Goal: Task Accomplishment & Management: Manage account settings

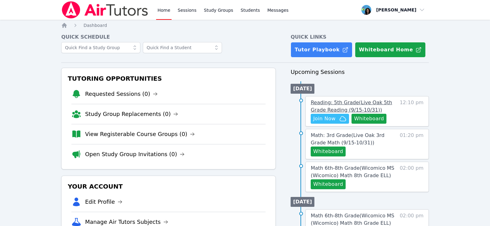
click at [348, 101] on span "Reading: 5th Grade ( Live Oak 5th Grade Reading (9/15-10/31) )" at bounding box center [351, 106] width 81 height 13
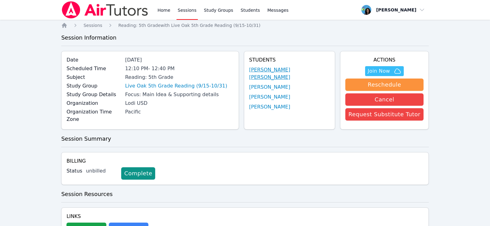
click at [300, 70] on link "[PERSON_NAME] [PERSON_NAME]" at bounding box center [289, 73] width 81 height 15
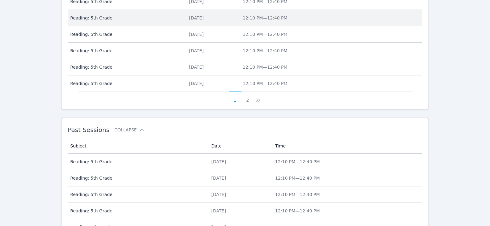
scroll to position [348, 0]
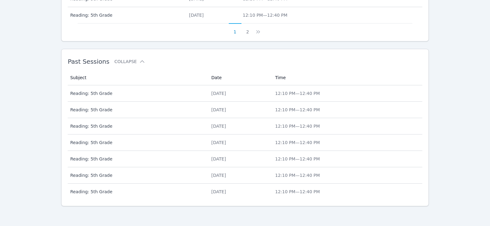
click at [151, 92] on span "Reading: 5th Grade" at bounding box center [137, 93] width 134 height 6
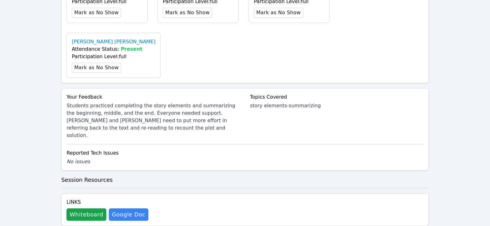
scroll to position [278, 0]
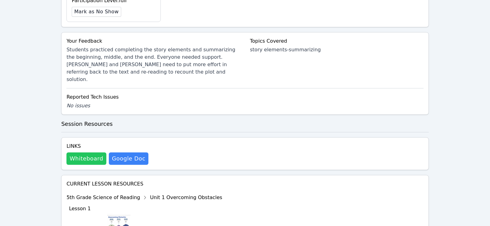
click at [84, 152] on button "Whiteboard" at bounding box center [86, 158] width 40 height 12
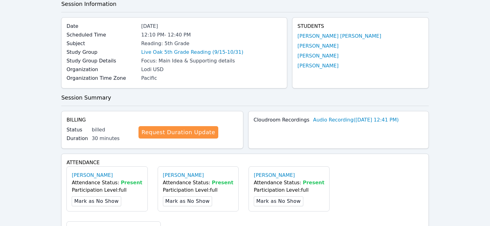
scroll to position [0, 0]
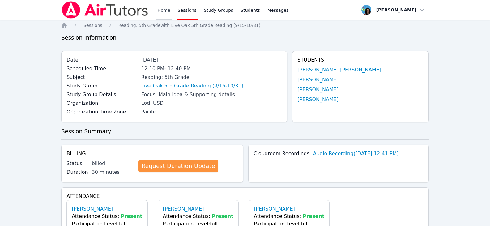
click at [165, 9] on link "Home" at bounding box center [163, 10] width 15 height 20
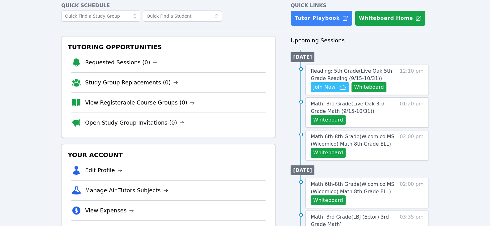
scroll to position [31, 0]
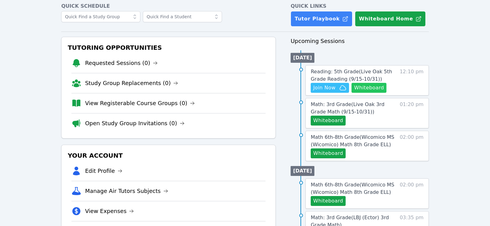
click at [357, 86] on button "Whiteboard" at bounding box center [368, 88] width 35 height 10
click at [361, 87] on button "Whiteboard" at bounding box center [368, 88] width 35 height 10
click at [324, 85] on span "Join Now" at bounding box center [324, 87] width 22 height 7
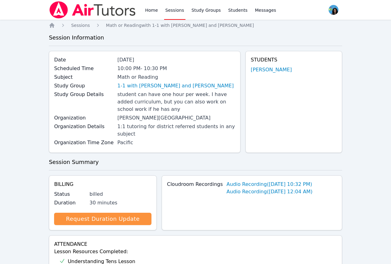
scroll to position [470, 0]
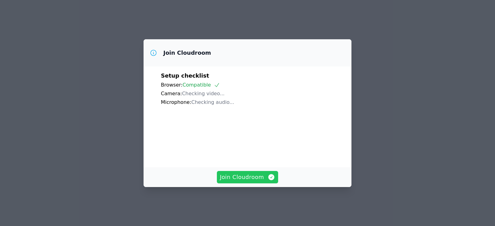
click at [270, 181] on span "Join Cloudroom" at bounding box center [247, 177] width 55 height 9
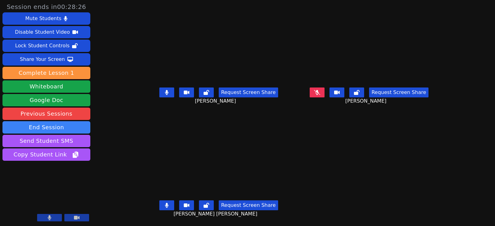
click at [159, 203] on button at bounding box center [166, 205] width 15 height 10
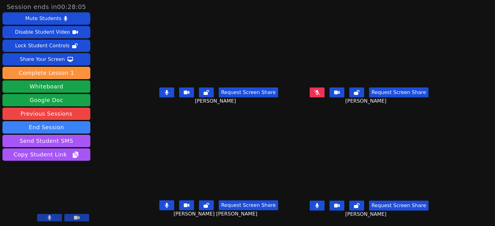
drag, startPoint x: 160, startPoint y: 95, endPoint x: 158, endPoint y: 103, distance: 8.9
click at [158, 103] on div "Request Screen Share Itzel Gutierrez-Nieves" at bounding box center [218, 97] width 145 height 25
click at [165, 205] on icon at bounding box center [167, 205] width 4 height 5
click at [324, 206] on button at bounding box center [316, 206] width 15 height 10
click at [320, 90] on icon at bounding box center [317, 92] width 6 height 5
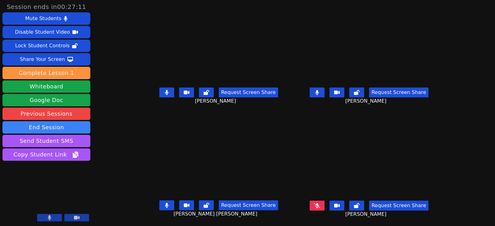
click at [161, 96] on button at bounding box center [166, 92] width 15 height 10
drag, startPoint x: 326, startPoint y: 89, endPoint x: 331, endPoint y: 109, distance: 20.3
click at [324, 89] on button at bounding box center [316, 92] width 15 height 10
click at [319, 203] on icon at bounding box center [317, 205] width 4 height 5
click at [159, 201] on button at bounding box center [166, 205] width 15 height 10
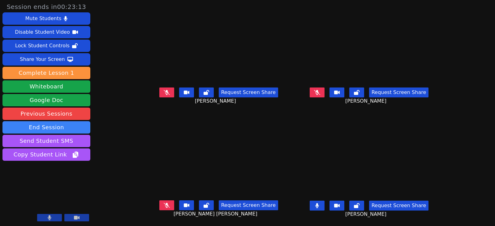
click at [159, 93] on button at bounding box center [166, 92] width 15 height 10
click at [164, 206] on icon at bounding box center [167, 205] width 6 height 5
click at [165, 93] on icon at bounding box center [167, 92] width 4 height 5
click at [165, 205] on icon at bounding box center [167, 205] width 4 height 5
click at [319, 204] on icon at bounding box center [317, 205] width 4 height 5
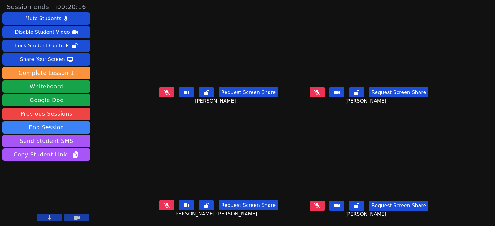
click at [164, 206] on icon at bounding box center [167, 205] width 6 height 5
click at [320, 205] on icon at bounding box center [317, 205] width 6 height 5
click at [324, 207] on button at bounding box center [316, 206] width 15 height 10
click at [164, 93] on icon at bounding box center [167, 92] width 6 height 5
click at [165, 94] on icon at bounding box center [166, 92] width 3 height 5
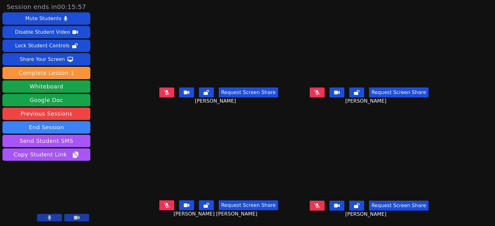
click at [324, 95] on button at bounding box center [316, 92] width 15 height 10
click at [323, 91] on button at bounding box center [316, 92] width 15 height 10
click at [164, 206] on icon at bounding box center [167, 205] width 6 height 5
click at [161, 90] on button at bounding box center [166, 92] width 15 height 10
click at [162, 202] on button at bounding box center [166, 205] width 15 height 10
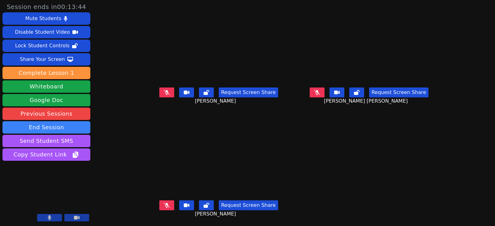
scroll to position [5, 0]
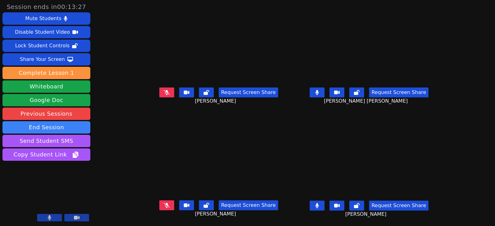
click at [324, 88] on button at bounding box center [316, 92] width 15 height 10
click at [318, 203] on icon at bounding box center [316, 205] width 3 height 5
click at [159, 88] on button at bounding box center [166, 92] width 15 height 10
click at [166, 88] on button at bounding box center [166, 92] width 15 height 10
drag, startPoint x: 161, startPoint y: 90, endPoint x: 142, endPoint y: 90, distance: 19.2
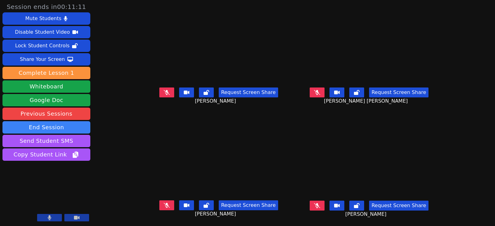
click at [164, 90] on icon at bounding box center [167, 92] width 6 height 5
drag, startPoint x: 161, startPoint y: 88, endPoint x: 194, endPoint y: 88, distance: 33.4
click at [165, 90] on icon at bounding box center [167, 92] width 4 height 5
click at [320, 90] on icon at bounding box center [317, 92] width 6 height 5
click at [319, 90] on icon at bounding box center [317, 92] width 4 height 5
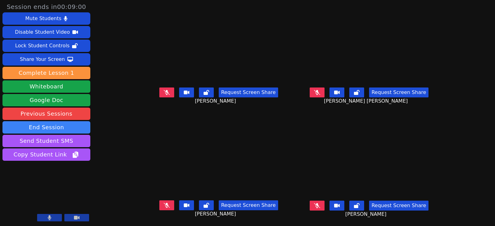
click at [164, 203] on icon at bounding box center [167, 205] width 6 height 5
click at [323, 201] on button at bounding box center [316, 206] width 15 height 10
click at [324, 204] on button at bounding box center [316, 206] width 15 height 10
drag, startPoint x: 155, startPoint y: 201, endPoint x: 160, endPoint y: 202, distance: 4.6
click at [159, 201] on button at bounding box center [166, 205] width 15 height 10
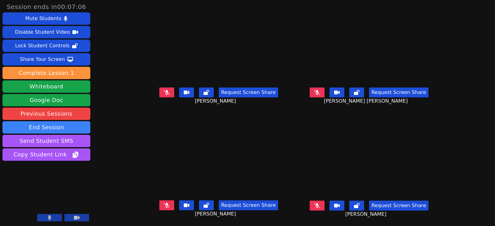
click at [320, 203] on icon at bounding box center [317, 205] width 6 height 5
drag, startPoint x: 325, startPoint y: 202, endPoint x: 208, endPoint y: 174, distance: 119.5
click at [324, 202] on button at bounding box center [316, 206] width 15 height 10
click at [165, 88] on button at bounding box center [166, 92] width 15 height 10
click at [162, 200] on button at bounding box center [166, 205] width 15 height 10
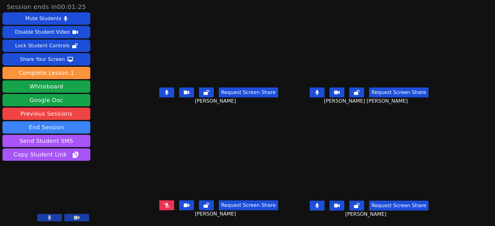
click at [159, 202] on button at bounding box center [166, 205] width 15 height 10
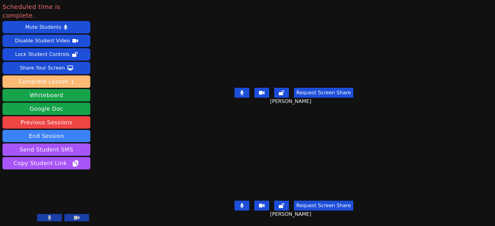
scroll to position [0, 0]
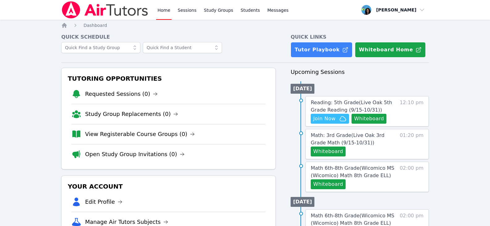
scroll to position [31, 0]
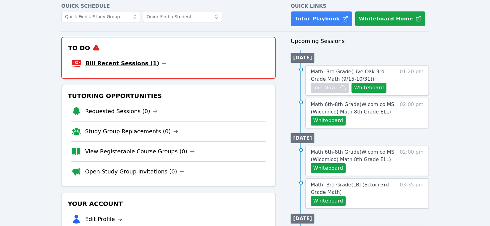
click at [162, 63] on icon at bounding box center [164, 63] width 5 height 5
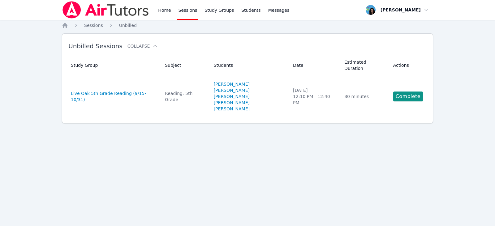
click at [404, 91] on link "Complete" at bounding box center [408, 96] width 30 height 10
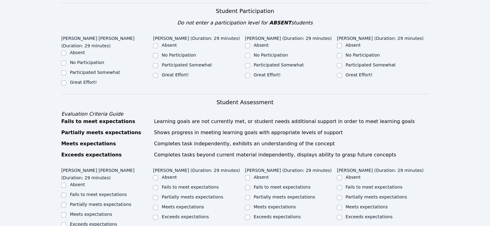
scroll to position [185, 0]
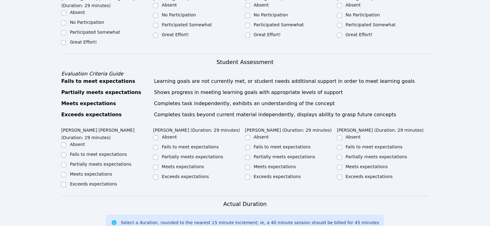
click at [83, 40] on label "Great Effort!" at bounding box center [83, 42] width 27 height 5
click at [66, 40] on input "Great Effort!" at bounding box center [63, 42] width 5 height 5
checkbox input "true"
click at [152, 39] on div "Great Effort!" at bounding box center [107, 42] width 92 height 7
click at [164, 32] on label "Great Effort!" at bounding box center [175, 34] width 27 height 5
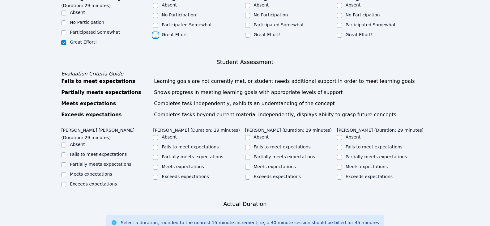
click at [158, 33] on input "Great Effort!" at bounding box center [155, 35] width 5 height 5
checkbox input "true"
click at [253, 32] on div "Great Effort!" at bounding box center [291, 35] width 92 height 7
click at [340, 33] on input "Great Effort!" at bounding box center [339, 35] width 5 height 5
checkbox input "true"
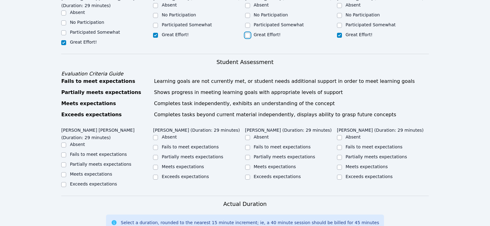
click at [248, 33] on input "Great Effort!" at bounding box center [247, 35] width 5 height 5
checkbox input "true"
click at [71, 162] on label "Partially meets expectations" at bounding box center [101, 164] width 62 height 5
click at [66, 162] on input "Partially meets expectations" at bounding box center [63, 164] width 5 height 5
checkbox input "true"
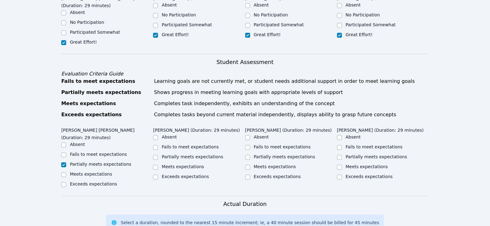
click at [159, 154] on div "Partially meets expectations" at bounding box center [199, 157] width 92 height 7
click at [155, 155] on input "Partially meets expectations" at bounding box center [155, 157] width 5 height 5
checkbox input "true"
click at [245, 155] on input "Partially meets expectations" at bounding box center [247, 157] width 5 height 5
checkbox input "true"
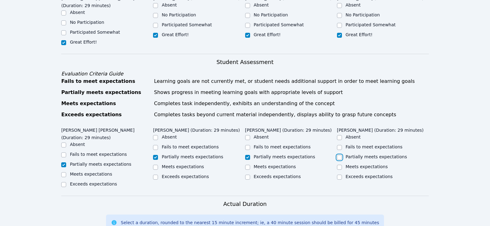
click at [337, 155] on input "Partially meets expectations" at bounding box center [339, 157] width 5 height 5
checkbox input "true"
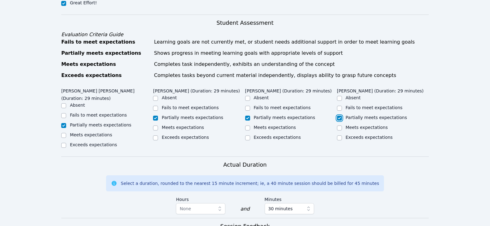
scroll to position [278, 0]
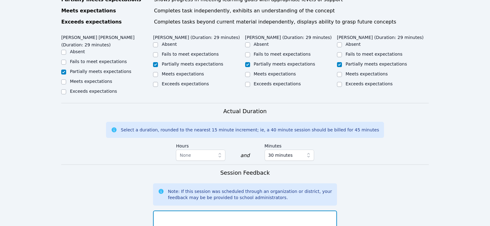
drag, startPoint x: 219, startPoint y: 195, endPoint x: 215, endPoint y: 193, distance: 3.9
click at [218, 210] on textarea at bounding box center [245, 226] width 184 height 33
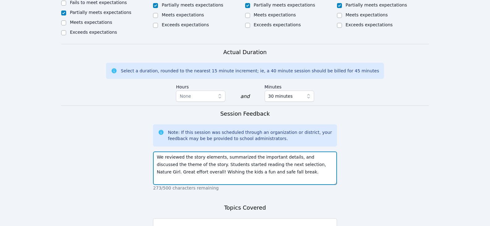
scroll to position [340, 0]
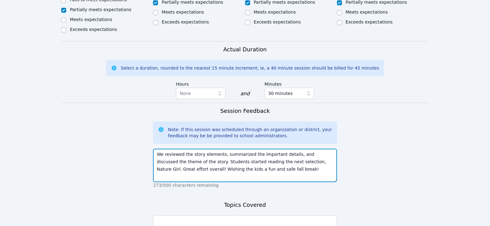
type textarea "We reviewed the story elements, summarized the important details, and discussed…"
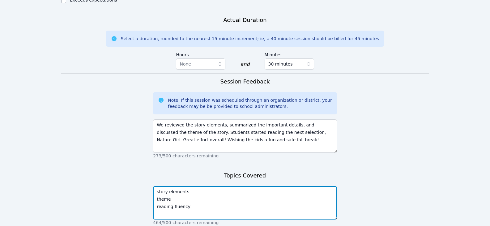
scroll to position [398, 0]
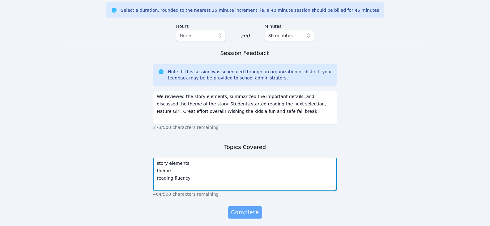
type textarea "story elements theme reading fluency"
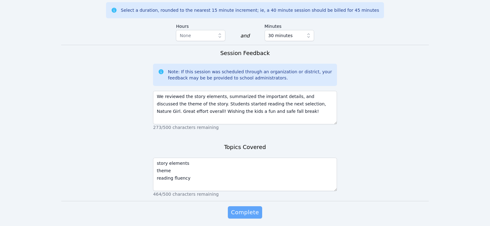
click at [249, 208] on span "Complete" at bounding box center [245, 212] width 28 height 9
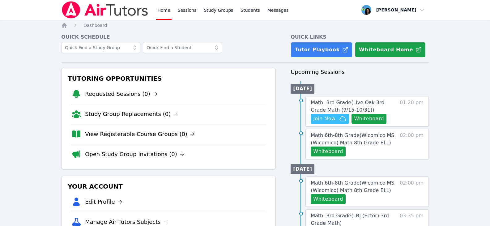
click at [110, 91] on link "Requested Sessions (0)" at bounding box center [121, 94] width 73 height 9
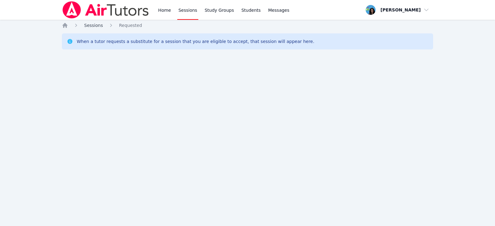
click at [98, 24] on span "Sessions" at bounding box center [93, 25] width 19 height 5
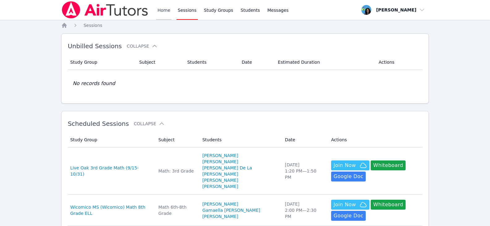
click at [160, 11] on link "Home" at bounding box center [163, 10] width 15 height 20
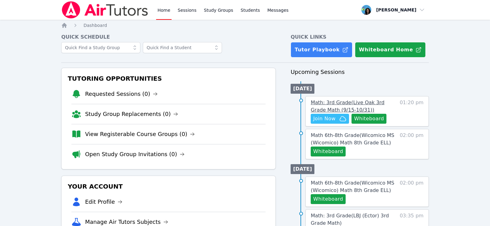
click at [361, 106] on link "Math: 3rd Grade ( Live Oak 3rd Grade Math (9/15-10/31) )" at bounding box center [353, 106] width 85 height 15
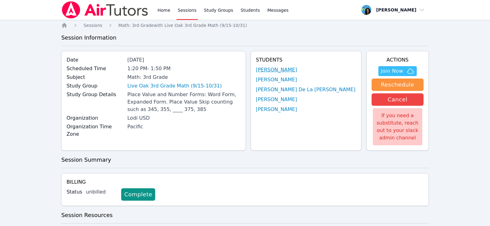
click at [297, 68] on link "[PERSON_NAME]" at bounding box center [276, 69] width 41 height 7
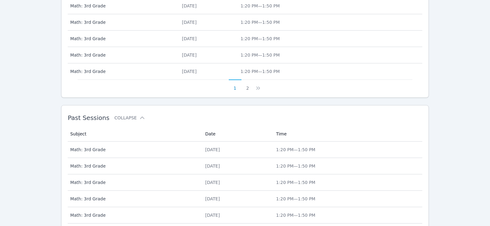
scroll to position [348, 0]
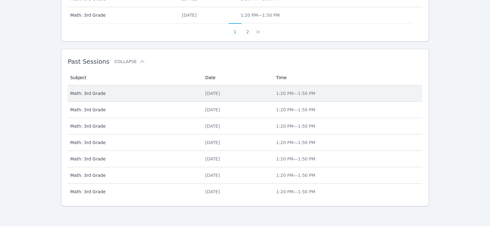
click at [159, 88] on td "Subject Math: 3rd Grade" at bounding box center [135, 93] width 134 height 16
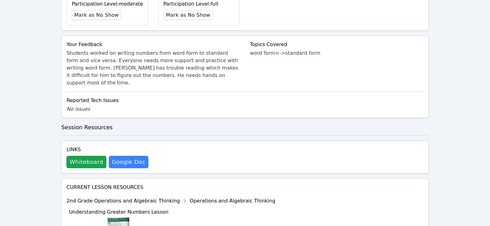
scroll to position [340, 0]
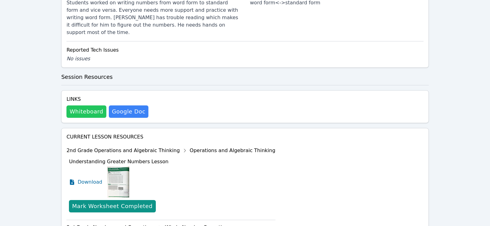
click at [97, 105] on button "Whiteboard" at bounding box center [86, 111] width 40 height 12
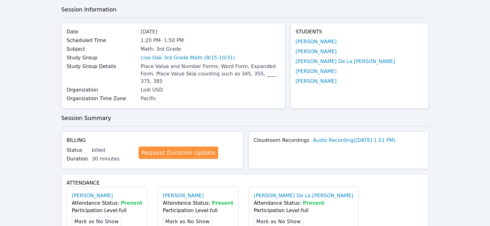
scroll to position [0, 0]
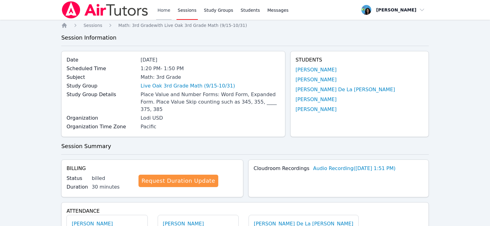
click at [167, 12] on link "Home" at bounding box center [163, 10] width 15 height 20
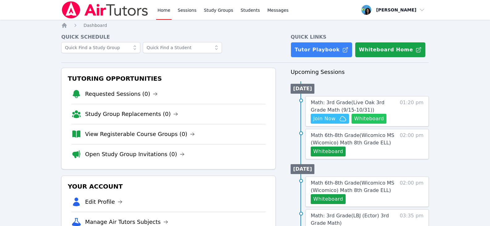
click at [363, 118] on button "Whiteboard" at bounding box center [368, 119] width 35 height 10
click at [326, 122] on button "Join Now" at bounding box center [330, 119] width 38 height 10
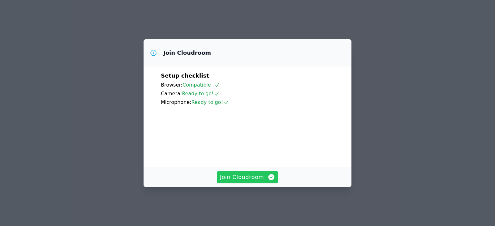
click at [255, 181] on span "Join Cloudroom" at bounding box center [247, 177] width 55 height 9
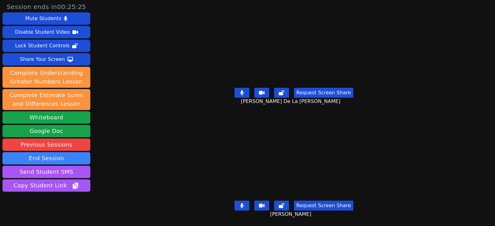
click at [238, 93] on button at bounding box center [241, 93] width 15 height 10
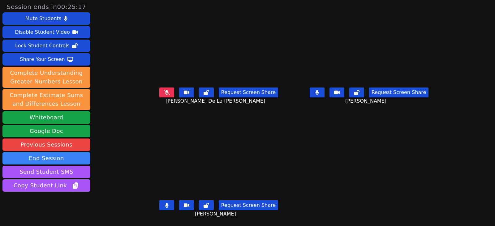
click at [165, 206] on icon at bounding box center [166, 205] width 3 height 5
click at [165, 94] on icon at bounding box center [167, 92] width 4 height 5
click at [318, 94] on icon at bounding box center [316, 92] width 3 height 5
click at [164, 94] on icon at bounding box center [167, 92] width 6 height 5
click at [165, 93] on icon at bounding box center [166, 92] width 3 height 5
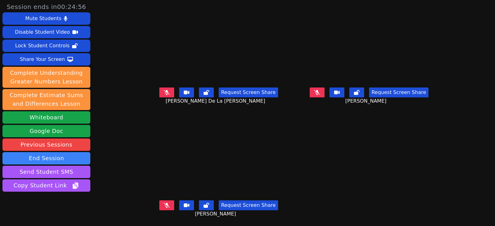
click at [164, 206] on icon at bounding box center [167, 205] width 6 height 5
click at [320, 91] on icon at bounding box center [317, 92] width 6 height 5
click at [319, 90] on button at bounding box center [316, 92] width 15 height 10
click at [159, 203] on button at bounding box center [166, 205] width 15 height 10
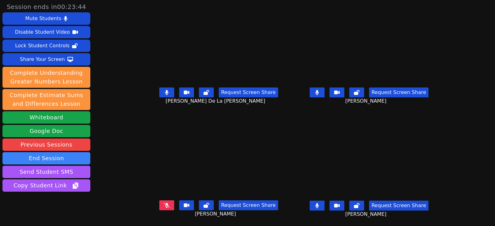
click at [164, 92] on button at bounding box center [166, 92] width 15 height 10
click at [318, 92] on icon at bounding box center [316, 92] width 3 height 5
click at [164, 207] on icon at bounding box center [167, 205] width 6 height 5
click at [324, 89] on button at bounding box center [316, 92] width 15 height 10
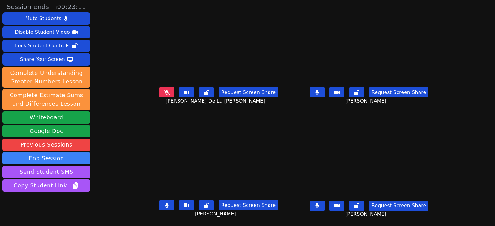
click at [321, 87] on button at bounding box center [316, 92] width 15 height 10
click at [164, 90] on icon at bounding box center [167, 92] width 6 height 5
click at [160, 200] on button at bounding box center [166, 205] width 15 height 10
click at [321, 201] on button at bounding box center [316, 206] width 15 height 10
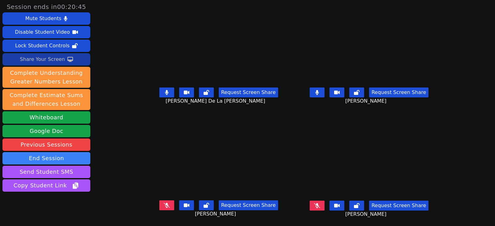
click at [40, 59] on div "Share Your Screen" at bounding box center [42, 59] width 45 height 10
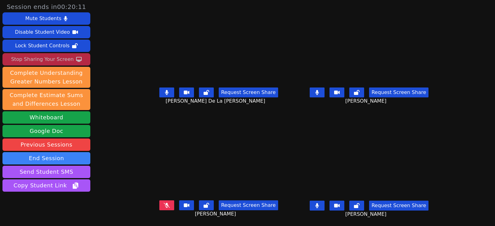
click at [36, 62] on div "Stop Sharing Your Screen" at bounding box center [42, 59] width 62 height 10
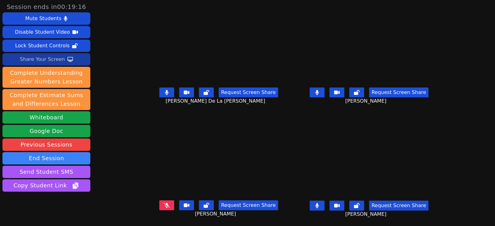
scroll to position [19, 0]
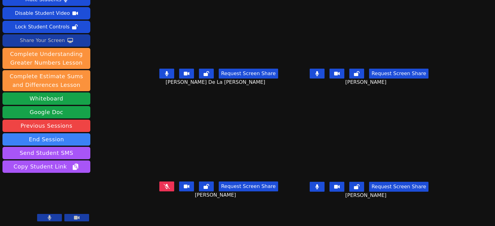
click at [159, 181] on button at bounding box center [166, 186] width 15 height 10
click at [162, 69] on button at bounding box center [166, 74] width 15 height 10
drag, startPoint x: 324, startPoint y: 69, endPoint x: 283, endPoint y: 143, distance: 84.6
click at [318, 71] on icon at bounding box center [316, 73] width 3 height 5
click at [162, 184] on button at bounding box center [166, 186] width 15 height 10
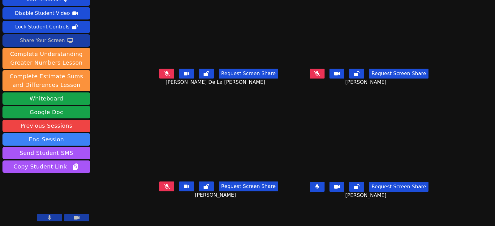
click at [320, 182] on button at bounding box center [316, 187] width 15 height 10
click at [320, 71] on icon at bounding box center [317, 73] width 6 height 5
click at [319, 71] on icon at bounding box center [317, 73] width 4 height 5
click at [159, 70] on button at bounding box center [166, 74] width 15 height 10
click at [165, 71] on icon at bounding box center [166, 73] width 3 height 5
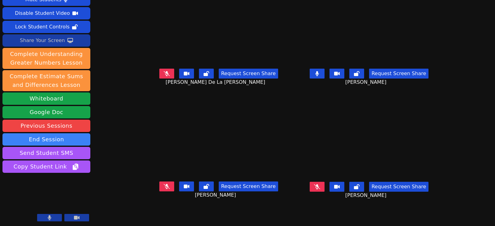
click at [321, 70] on button at bounding box center [316, 74] width 15 height 10
click at [319, 71] on icon at bounding box center [317, 73] width 4 height 5
click at [318, 71] on icon at bounding box center [316, 73] width 3 height 5
click at [319, 182] on button at bounding box center [316, 187] width 15 height 10
click at [319, 184] on icon at bounding box center [317, 186] width 4 height 5
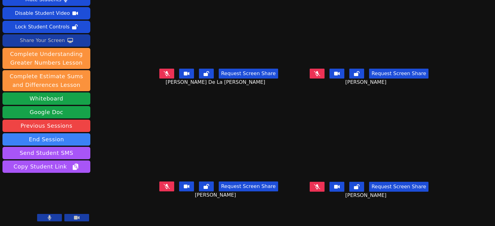
click at [164, 71] on icon at bounding box center [167, 73] width 6 height 5
click at [165, 71] on icon at bounding box center [166, 73] width 3 height 5
click at [164, 71] on icon at bounding box center [167, 73] width 6 height 5
click at [163, 72] on button at bounding box center [166, 74] width 15 height 10
click at [320, 184] on icon at bounding box center [317, 186] width 6 height 5
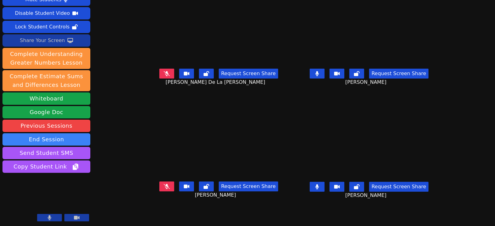
click at [319, 71] on icon at bounding box center [317, 73] width 4 height 5
click at [319, 184] on icon at bounding box center [317, 186] width 4 height 5
click at [164, 184] on icon at bounding box center [167, 186] width 6 height 5
click at [324, 69] on button at bounding box center [316, 74] width 15 height 10
click at [324, 70] on button at bounding box center [316, 74] width 15 height 10
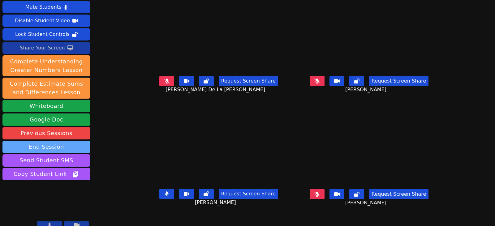
scroll to position [0, 0]
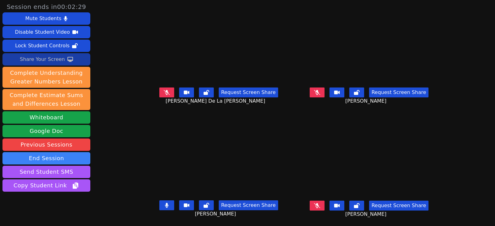
click at [165, 203] on icon at bounding box center [167, 205] width 4 height 5
click at [320, 203] on icon at bounding box center [317, 205] width 6 height 5
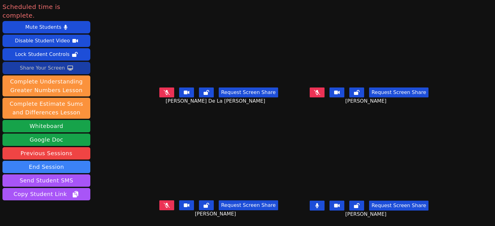
click at [164, 90] on icon at bounding box center [167, 92] width 6 height 5
click at [162, 88] on button at bounding box center [166, 92] width 15 height 10
click at [161, 200] on button at bounding box center [166, 205] width 15 height 10
click at [318, 203] on icon at bounding box center [316, 205] width 3 height 5
click at [472, 70] on div "Scheduled time is complete. Mute Students Disable Student Video Lock Student Co…" at bounding box center [247, 113] width 495 height 226
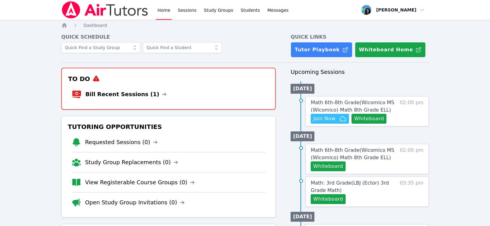
click at [182, 14] on link "Sessions" at bounding box center [186, 10] width 21 height 20
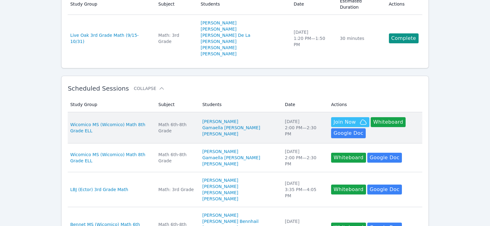
scroll to position [62, 0]
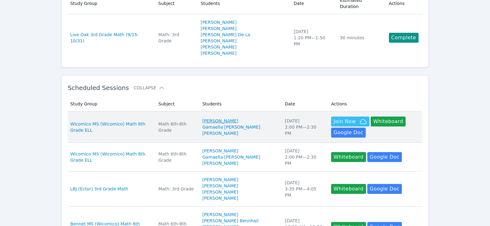
click at [238, 118] on link "[PERSON_NAME]" at bounding box center [220, 121] width 36 height 6
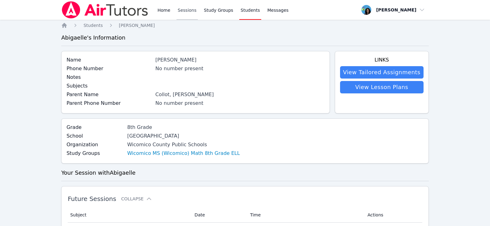
click at [183, 8] on link "Sessions" at bounding box center [186, 10] width 21 height 20
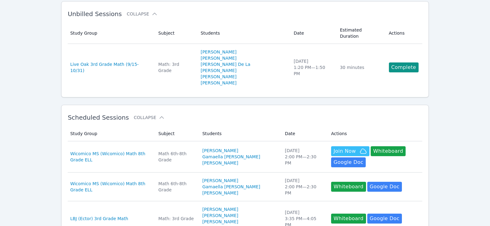
scroll to position [62, 0]
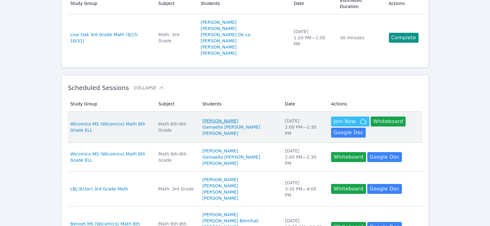
click at [237, 118] on link "[PERSON_NAME]" at bounding box center [220, 121] width 36 height 6
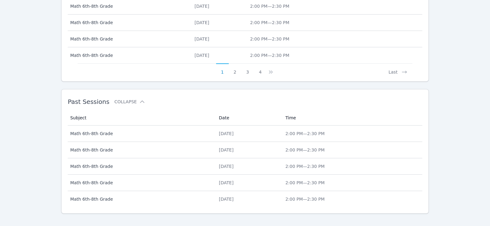
scroll to position [330, 0]
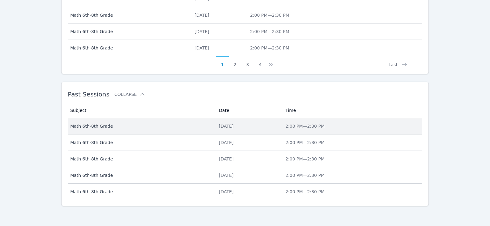
click at [219, 124] on div "Wed Sep 24" at bounding box center [248, 126] width 59 height 6
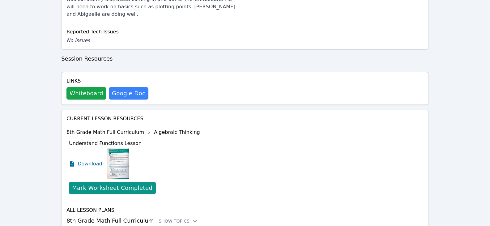
scroll to position [331, 0]
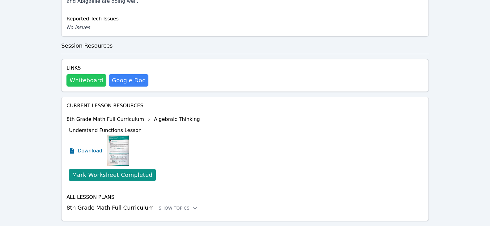
click at [86, 74] on button "Whiteboard" at bounding box center [86, 80] width 40 height 12
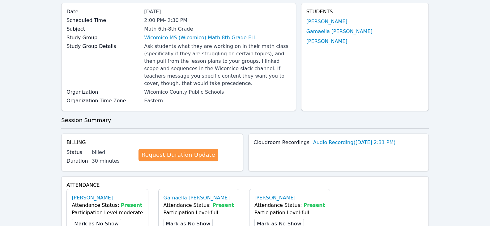
scroll to position [0, 0]
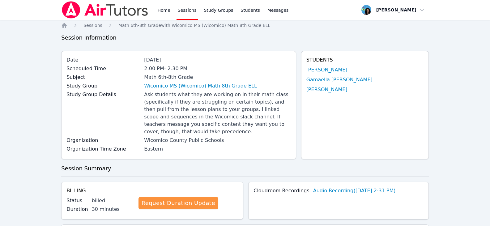
click at [187, 11] on link "Sessions" at bounding box center [186, 10] width 21 height 20
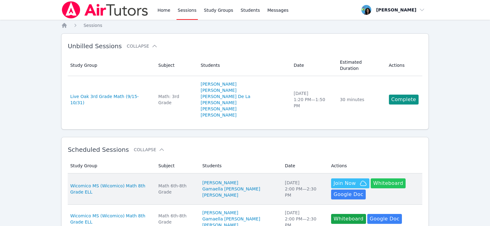
click at [373, 178] on button "Whiteboard" at bounding box center [388, 183] width 35 height 10
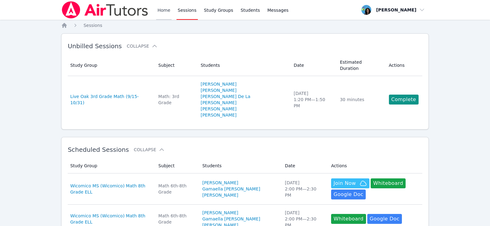
click at [163, 7] on link "Home" at bounding box center [163, 10] width 15 height 20
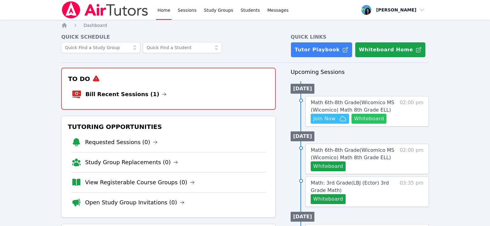
click at [360, 117] on button "Whiteboard" at bounding box center [368, 119] width 35 height 10
click at [330, 116] on span "Join Now" at bounding box center [324, 118] width 22 height 7
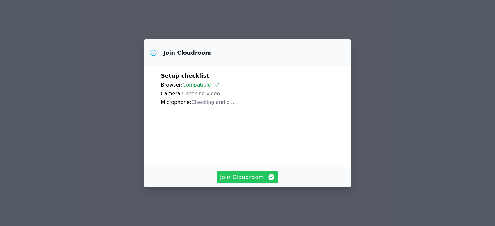
click at [266, 181] on span "Join Cloudroom" at bounding box center [247, 177] width 55 height 9
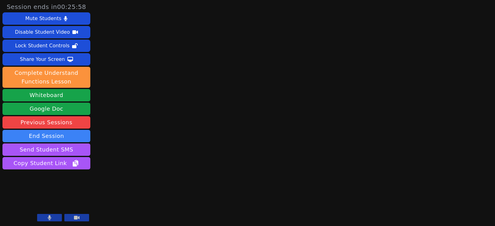
click at [283, 151] on main at bounding box center [294, 113] width 134 height 226
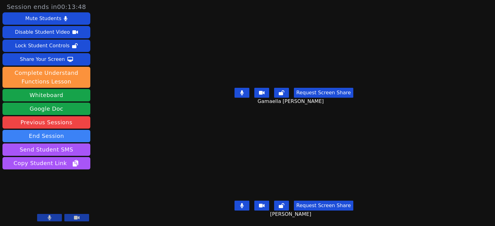
click at [242, 92] on icon at bounding box center [241, 92] width 3 height 5
click at [248, 201] on button at bounding box center [241, 206] width 15 height 10
click at [433, 80] on div "Session ends in 00:12:30 Mute Students Disable Student Video Lock Student Contr…" at bounding box center [247, 113] width 495 height 226
click at [240, 88] on button at bounding box center [241, 93] width 15 height 10
click at [247, 89] on button at bounding box center [241, 93] width 15 height 10
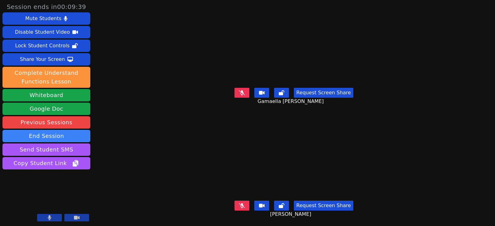
click at [242, 203] on icon at bounding box center [242, 205] width 6 height 5
click at [244, 92] on icon at bounding box center [242, 92] width 6 height 5
click at [243, 204] on button at bounding box center [241, 206] width 15 height 10
click at [441, 83] on div "Session ends in 00:04:38 Mute Students Disable Student Video Lock Student Contr…" at bounding box center [247, 113] width 495 height 226
drag, startPoint x: 241, startPoint y: 86, endPoint x: 236, endPoint y: 87, distance: 5.3
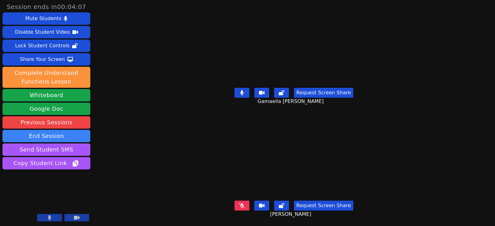
click at [241, 88] on button at bounding box center [241, 93] width 15 height 10
click at [249, 92] on button at bounding box center [241, 93] width 15 height 10
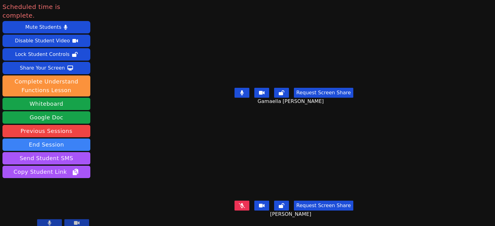
click at [247, 201] on button at bounding box center [241, 206] width 15 height 10
click at [242, 203] on icon at bounding box center [242, 205] width 4 height 5
click at [241, 91] on icon at bounding box center [241, 92] width 3 height 5
click at [243, 201] on button at bounding box center [241, 206] width 15 height 10
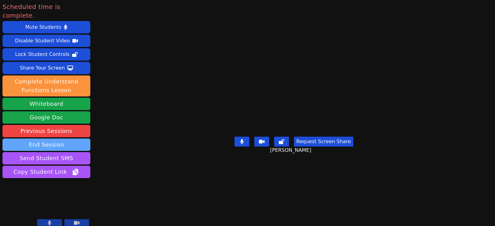
click at [56, 138] on button "End Session" at bounding box center [46, 144] width 88 height 12
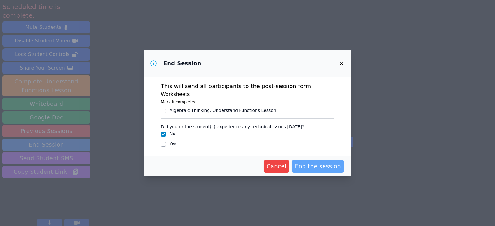
click at [310, 167] on span "End the session" at bounding box center [318, 166] width 46 height 9
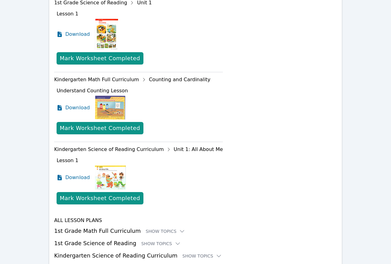
scroll to position [581, 0]
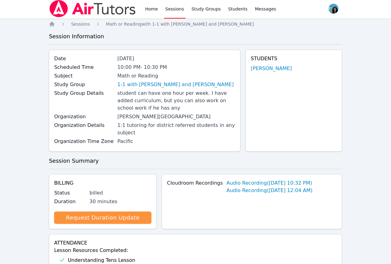
scroll to position [0, 0]
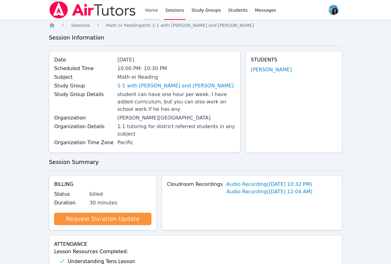
click at [149, 8] on link "Home" at bounding box center [151, 10] width 15 height 20
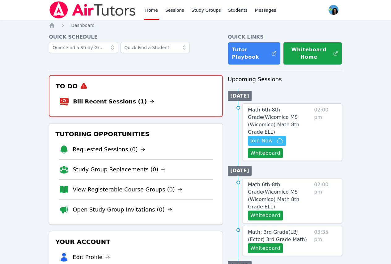
click at [138, 100] on li "Bill Recent Sessions (1)" at bounding box center [135, 102] width 153 height 20
click at [149, 101] on icon at bounding box center [151, 101] width 5 height 5
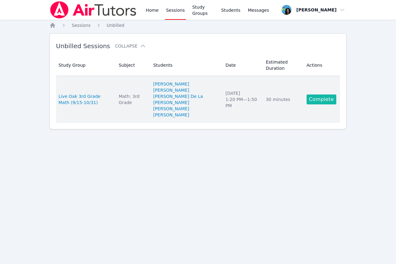
click at [330, 99] on link "Complete" at bounding box center [321, 100] width 30 height 10
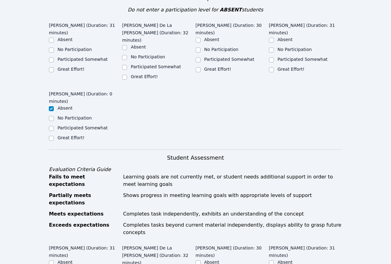
scroll to position [155, 0]
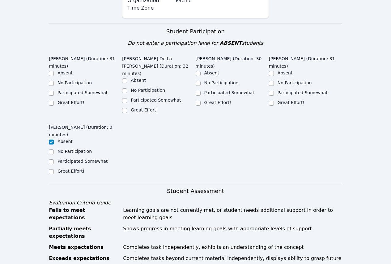
click at [75, 100] on label "Great Effort!" at bounding box center [70, 102] width 27 height 5
click at [54, 101] on input "Great Effort!" at bounding box center [51, 103] width 5 height 5
checkbox input "true"
click at [144, 108] on label "Great Effort!" at bounding box center [144, 110] width 27 height 5
click at [127, 108] on input "Great Effort!" at bounding box center [124, 110] width 5 height 5
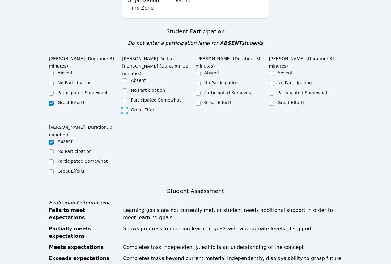
checkbox input "true"
click at [206, 100] on label "Great Effort!" at bounding box center [217, 102] width 27 height 5
click at [201, 101] on input "Great Effort!" at bounding box center [198, 103] width 5 height 5
checkbox input "true"
click at [281, 100] on label "Great Effort!" at bounding box center [291, 102] width 27 height 5
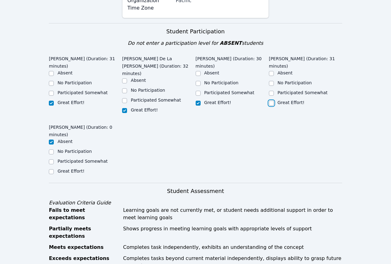
click at [274, 101] on input "Great Effort!" at bounding box center [271, 103] width 5 height 5
checkbox input "true"
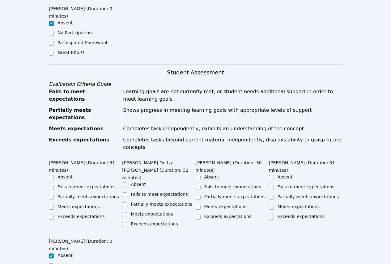
scroll to position [278, 0]
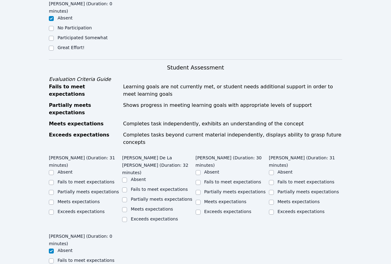
click at [102, 189] on label "Partially meets expectations" at bounding box center [88, 191] width 62 height 5
click at [54, 190] on input "Partially meets expectations" at bounding box center [51, 192] width 5 height 5
checkbox input "true"
click at [151, 197] on label "Partially meets expectations" at bounding box center [162, 199] width 62 height 5
click at [127, 198] on input "Partially meets expectations" at bounding box center [124, 200] width 5 height 5
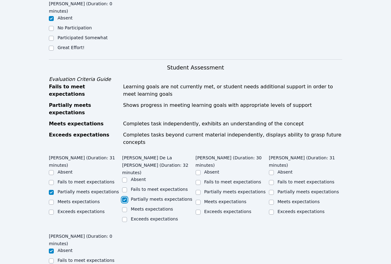
checkbox input "true"
click at [222, 189] on label "Partially meets expectations" at bounding box center [235, 191] width 62 height 5
click at [201, 190] on input "Partially meets expectations" at bounding box center [198, 192] width 5 height 5
checkbox input "true"
click at [291, 189] on label "Partially meets expectations" at bounding box center [309, 191] width 62 height 5
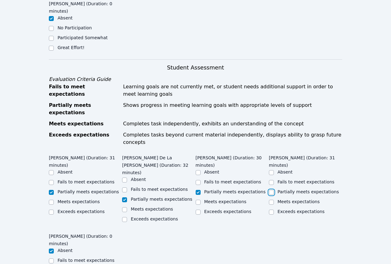
click at [274, 190] on input "Partially meets expectations" at bounding box center [271, 192] width 5 height 5
checkbox input "true"
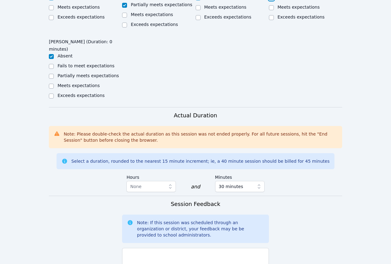
scroll to position [525, 0]
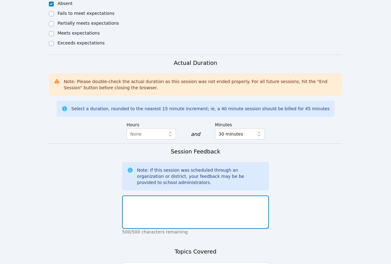
click at [181, 196] on textarea at bounding box center [195, 212] width 147 height 33
click at [251, 196] on textarea "Students worked on writing numbers in word form with support.[PERSON_NAME] was …" at bounding box center [195, 212] width 147 height 33
click at [249, 196] on textarea "Students worked on writing numbers in word form with support.[PERSON_NAME] was …" at bounding box center [195, 212] width 147 height 33
type textarea "Students worked on writing numbers in word form with support. [PERSON_NAME] was…"
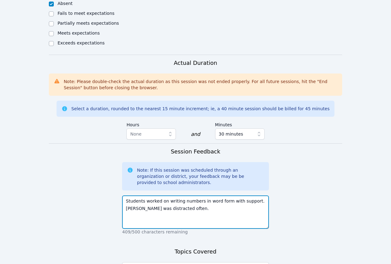
click at [191, 196] on textarea "Students worked on writing numbers in word form with support. [PERSON_NAME] was…" at bounding box center [195, 212] width 147 height 33
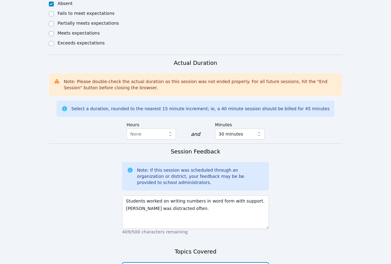
type textarea "word form"
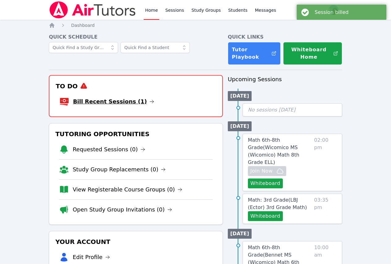
click at [149, 100] on icon at bounding box center [151, 101] width 5 height 5
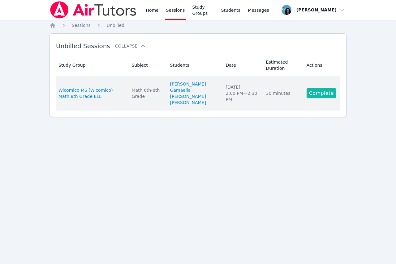
click at [331, 98] on link "Complete" at bounding box center [321, 93] width 30 height 10
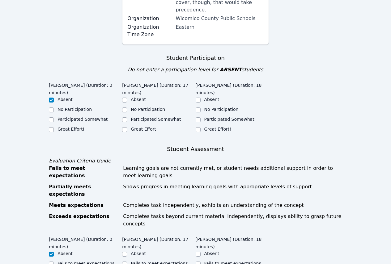
scroll to position [185, 0]
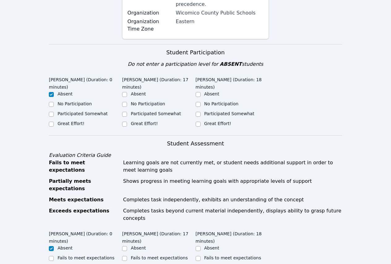
click at [71, 121] on label "Great Effort!" at bounding box center [70, 123] width 27 height 5
click at [54, 122] on input "Great Effort!" at bounding box center [51, 124] width 5 height 5
checkbox input "true"
checkbox input "false"
click at [143, 121] on label "Great Effort!" at bounding box center [144, 123] width 27 height 5
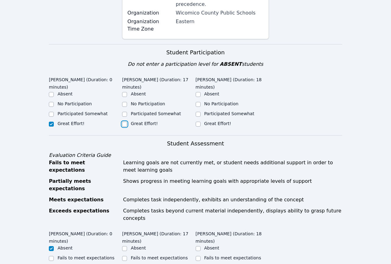
click at [127, 122] on input "Great Effort!" at bounding box center [124, 124] width 5 height 5
checkbox input "true"
click at [215, 121] on label "Great Effort!" at bounding box center [217, 123] width 27 height 5
click at [201, 122] on input "Great Effort!" at bounding box center [198, 124] width 5 height 5
checkbox input "true"
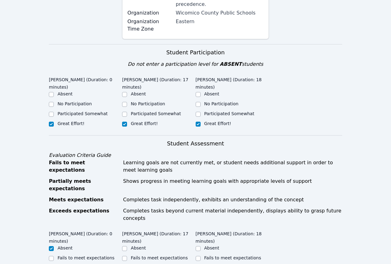
click at [67, 91] on label "Absent" at bounding box center [64, 93] width 15 height 5
click at [54, 92] on input "Absent" at bounding box center [51, 94] width 5 height 5
checkbox input "true"
checkbox input "false"
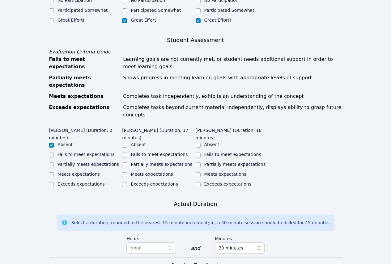
scroll to position [278, 0]
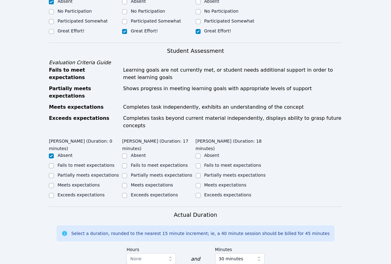
click at [164, 173] on label "Partially meets expectations" at bounding box center [162, 175] width 62 height 5
click at [127, 173] on input "Partially meets expectations" at bounding box center [124, 175] width 5 height 5
checkbox input "true"
click at [206, 173] on label "Partially meets expectations" at bounding box center [235, 175] width 62 height 5
click at [201, 173] on input "Partially meets expectations" at bounding box center [198, 175] width 5 height 5
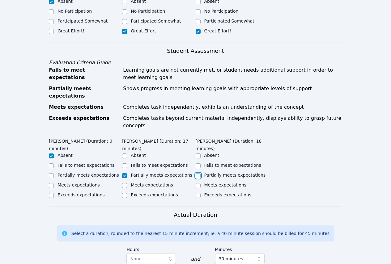
checkbox input "true"
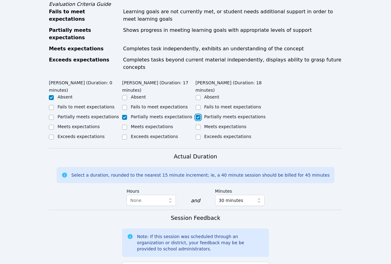
scroll to position [402, 0]
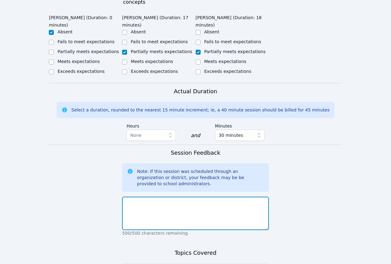
click at [222, 197] on textarea at bounding box center [195, 213] width 147 height 33
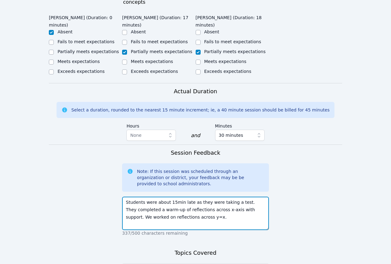
click at [195, 197] on textarea "Students were about 15min late as they were taking a test. They completed a war…" at bounding box center [195, 213] width 147 height 33
type textarea "Students were about 15min late as they were taking a test. They completed a war…"
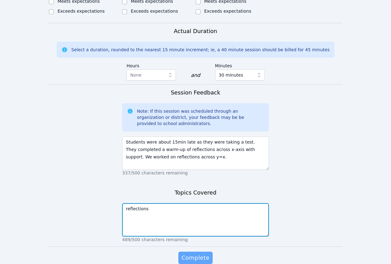
type textarea "reflections"
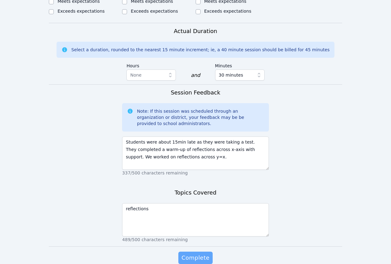
click at [202, 254] on span "Complete" at bounding box center [195, 258] width 28 height 9
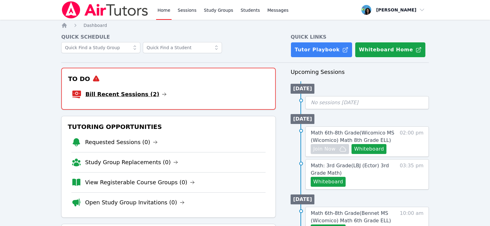
click at [162, 95] on icon at bounding box center [164, 94] width 5 height 5
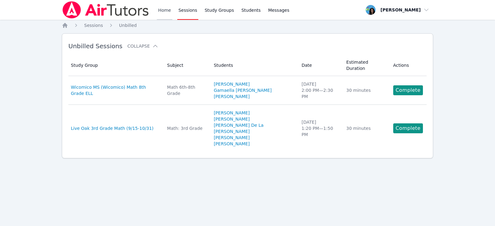
click at [170, 10] on link "Home" at bounding box center [164, 10] width 15 height 20
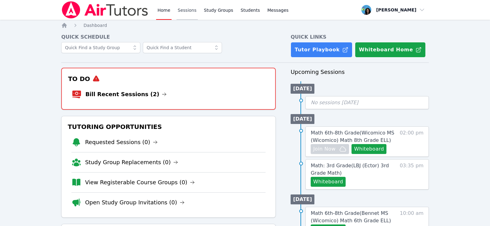
click at [190, 10] on link "Sessions" at bounding box center [186, 10] width 21 height 20
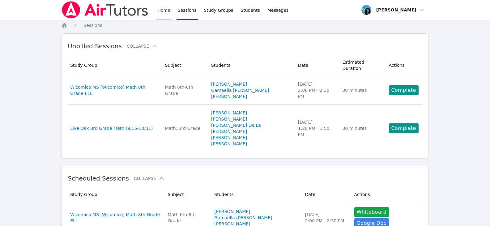
click at [162, 14] on link "Home" at bounding box center [163, 10] width 15 height 20
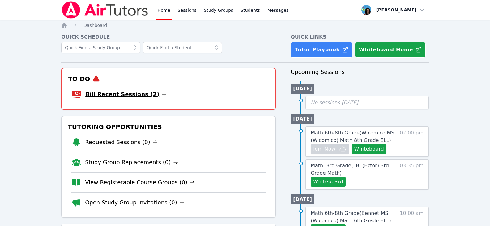
click at [148, 97] on link "Bill Recent Sessions (2)" at bounding box center [125, 94] width 81 height 9
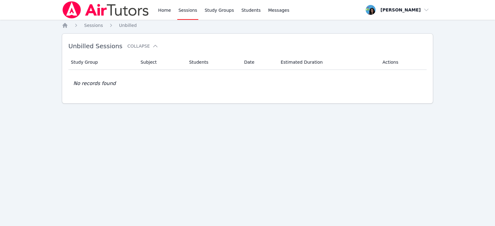
click at [117, 12] on img at bounding box center [105, 9] width 87 height 17
